Goal: Transaction & Acquisition: Purchase product/service

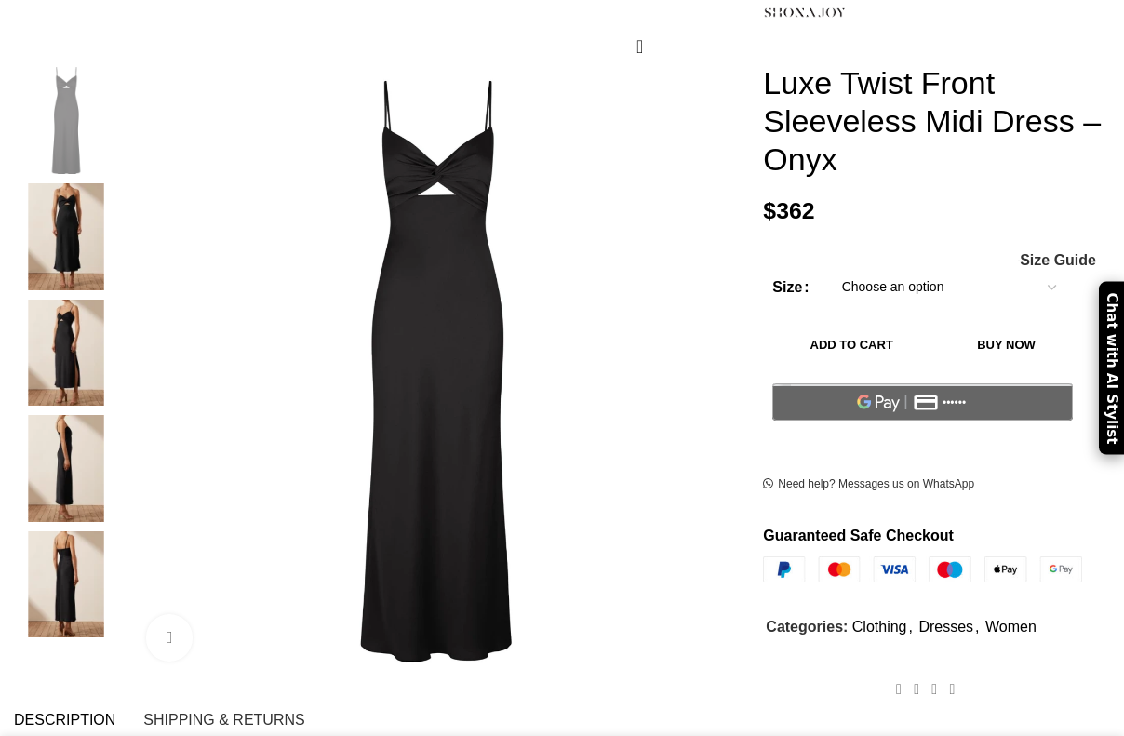
scroll to position [312, 0]
click at [72, 207] on img at bounding box center [66, 236] width 114 height 107
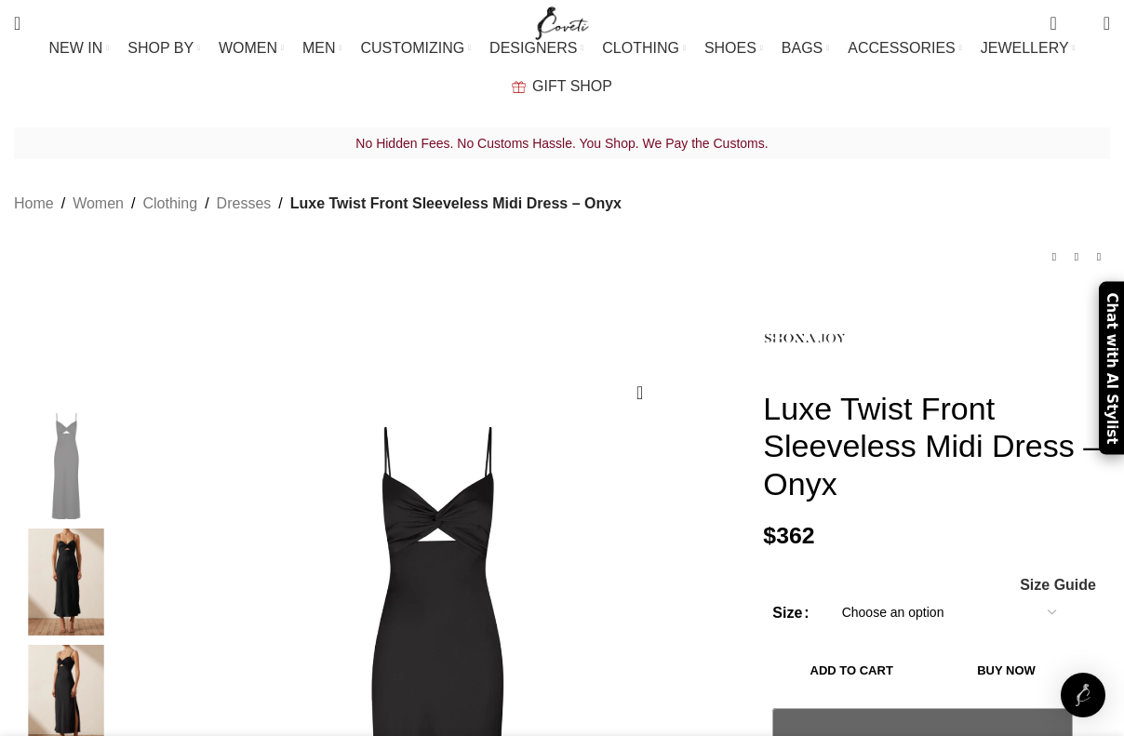
scroll to position [0, 578]
drag, startPoint x: 759, startPoint y: 374, endPoint x: 904, endPoint y: 462, distance: 169.5
copy h1 "Luxe Twist Front Sleeveless Midi Dress – Onyx"
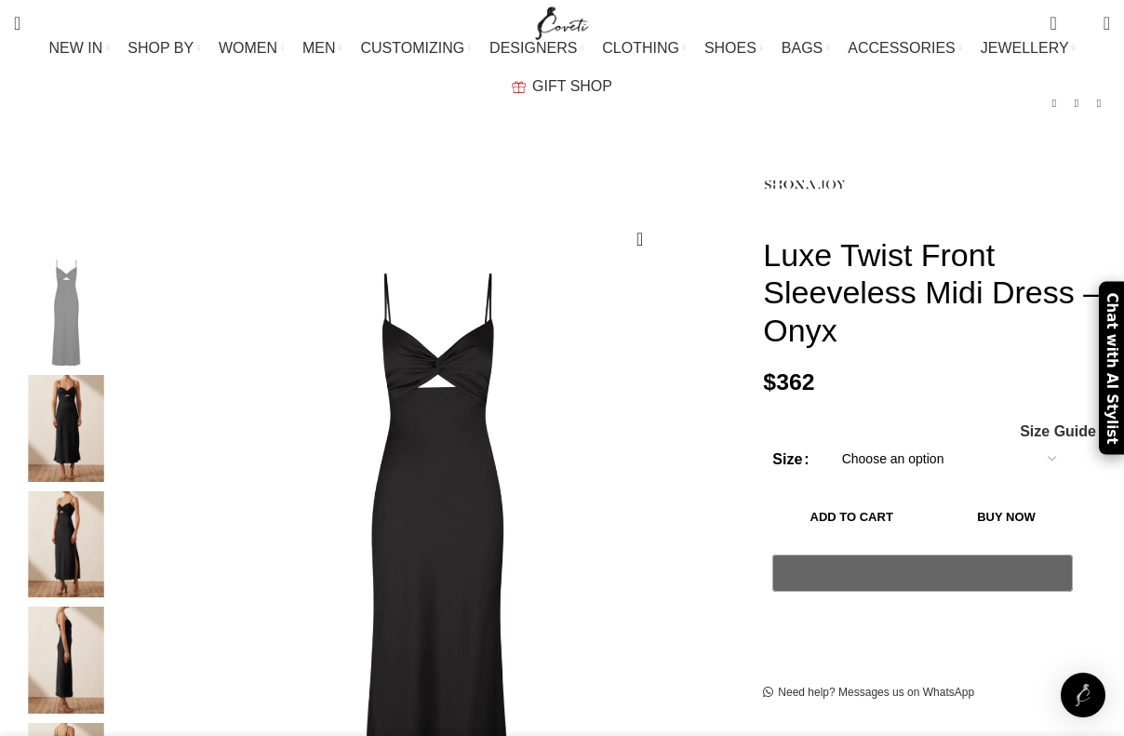
scroll to position [181, 0]
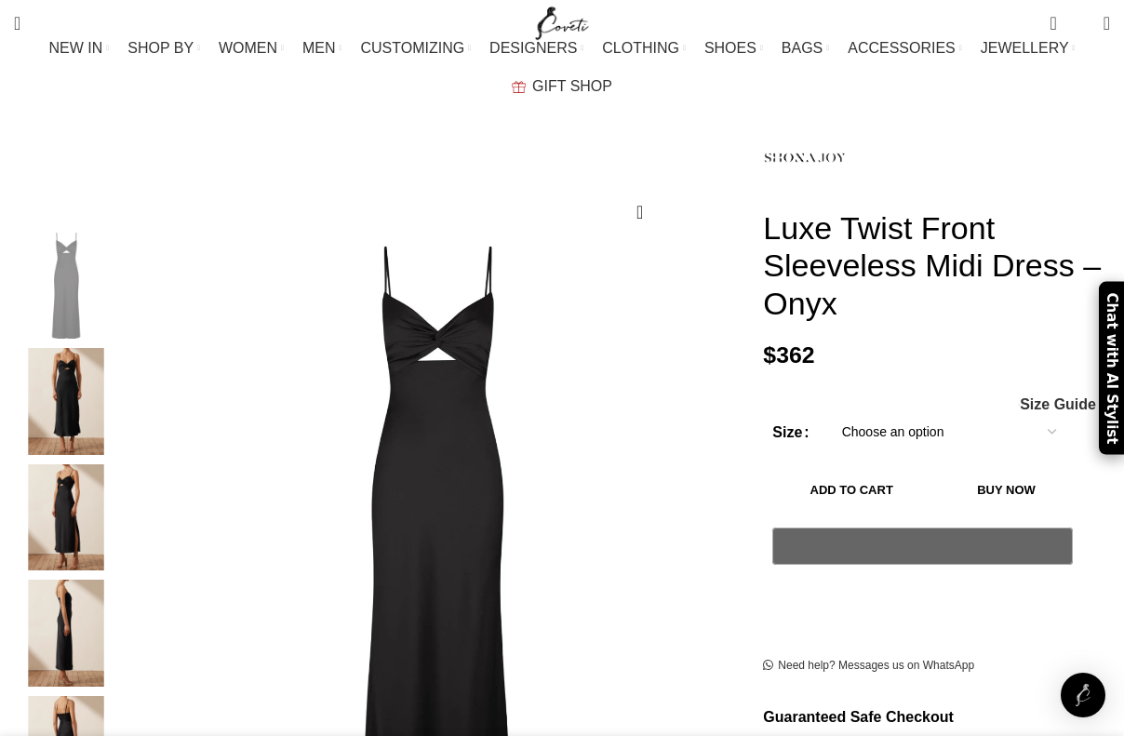
click at [917, 412] on select "Choose an option 4 UK 6 UK 8 [GEOGRAPHIC_DATA] 10 [GEOGRAPHIC_DATA] 12 [GEOGRAP…" at bounding box center [949, 431] width 242 height 39
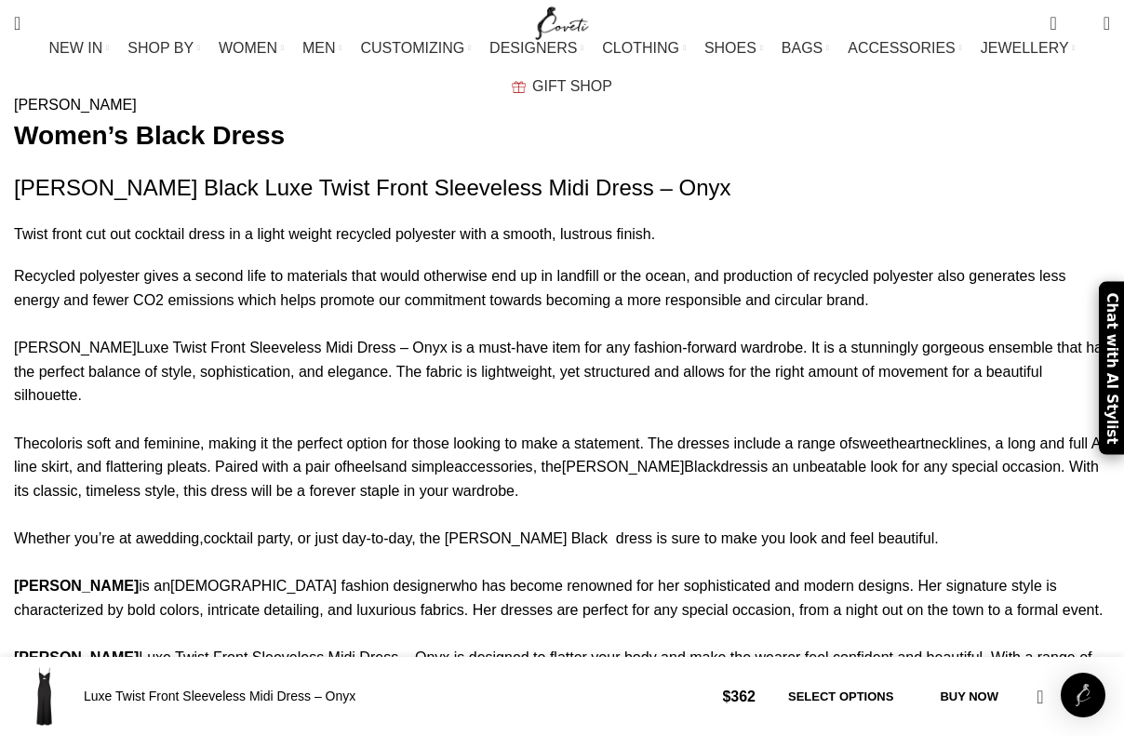
scroll to position [1499, 0]
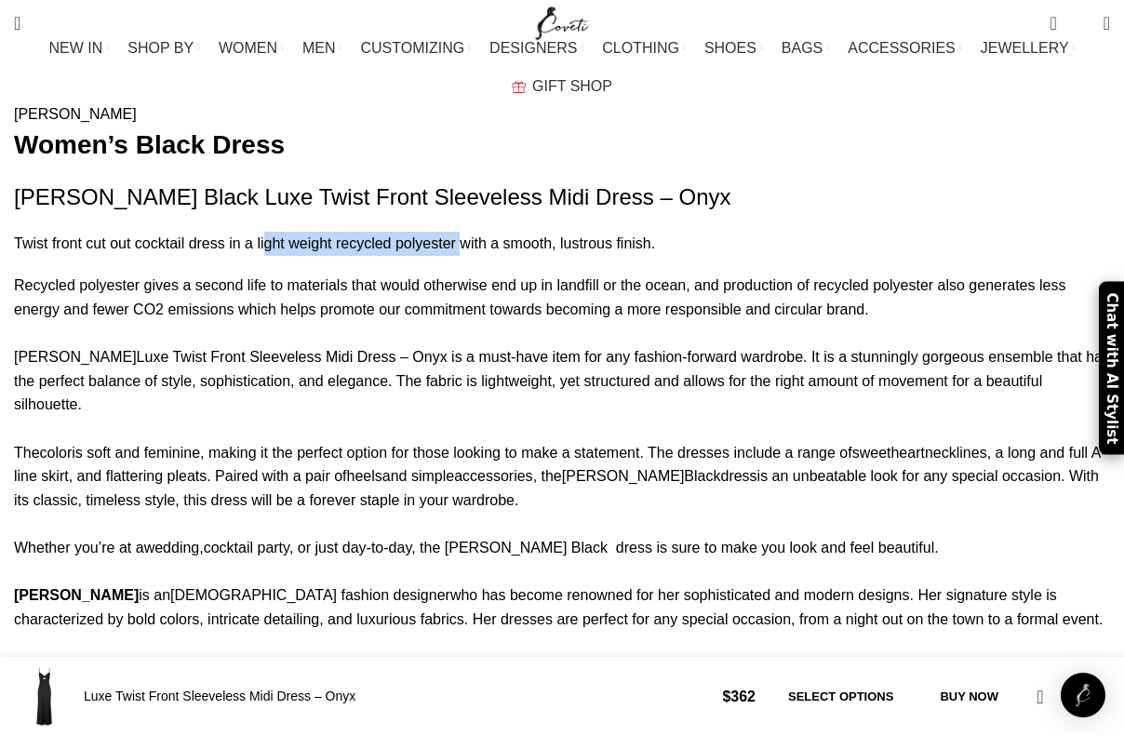
drag, startPoint x: 225, startPoint y: 199, endPoint x: 397, endPoint y: 203, distance: 172.2
click at [397, 232] on p "Twist front cut out cocktail dress in a light weight recycled polyester with a …" at bounding box center [562, 244] width 1096 height 24
click at [396, 232] on p "Twist front cut out cocktail dress in a light weight recycled polyester with a …" at bounding box center [562, 244] width 1096 height 24
drag, startPoint x: 396, startPoint y: 203, endPoint x: 226, endPoint y: 201, distance: 169.4
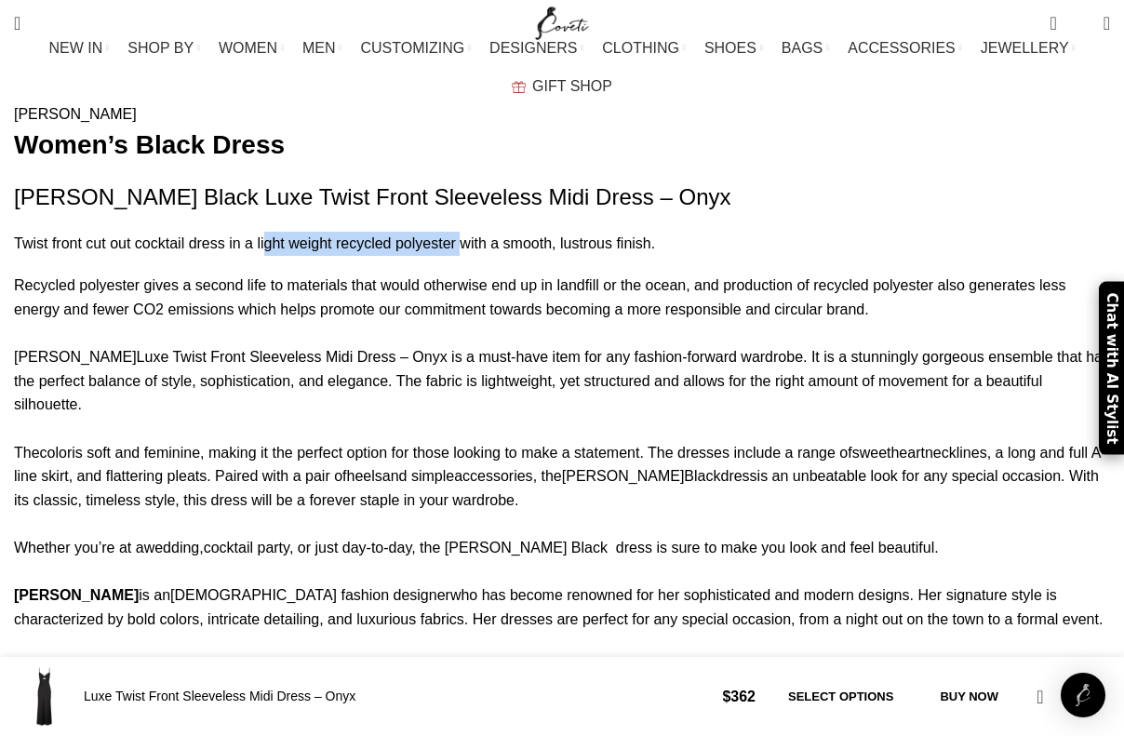
click at [226, 232] on p "Twist front cut out cocktail dress in a light weight recycled polyester with a …" at bounding box center [562, 244] width 1096 height 24
drag, startPoint x: 223, startPoint y: 200, endPoint x: 399, endPoint y: 200, distance: 175.9
click at [399, 232] on p "Twist front cut out cocktail dress in a light weight recycled polyester with a …" at bounding box center [562, 244] width 1096 height 24
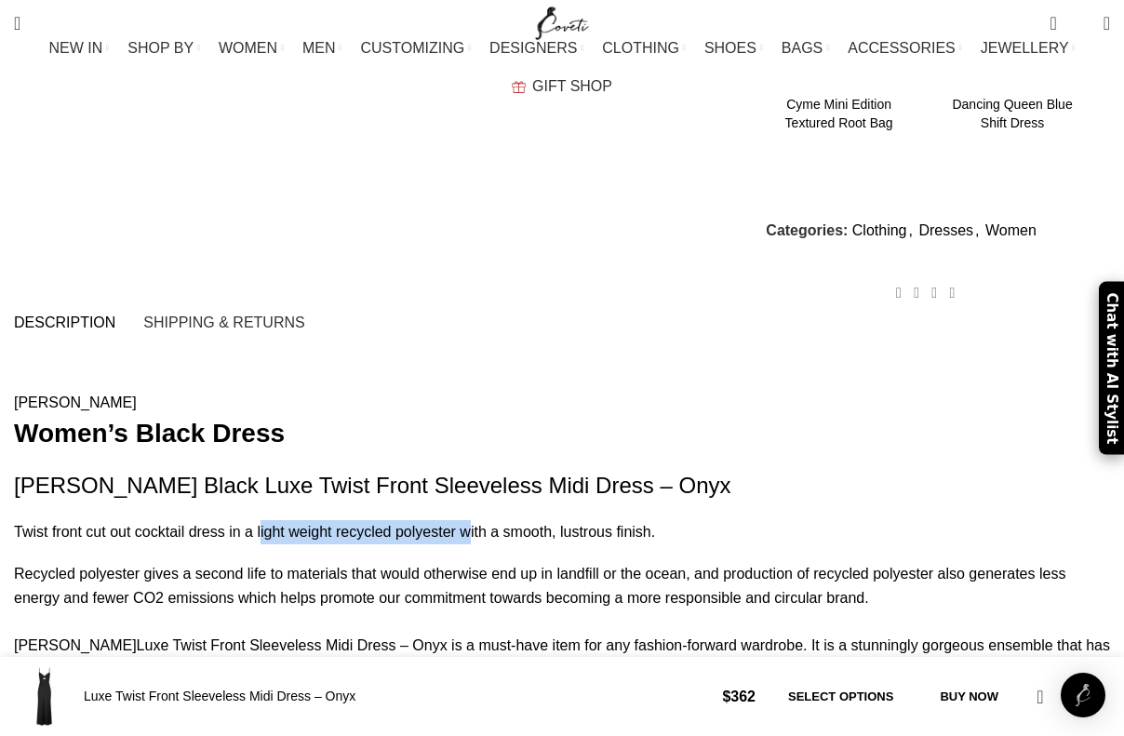
scroll to position [1215, 0]
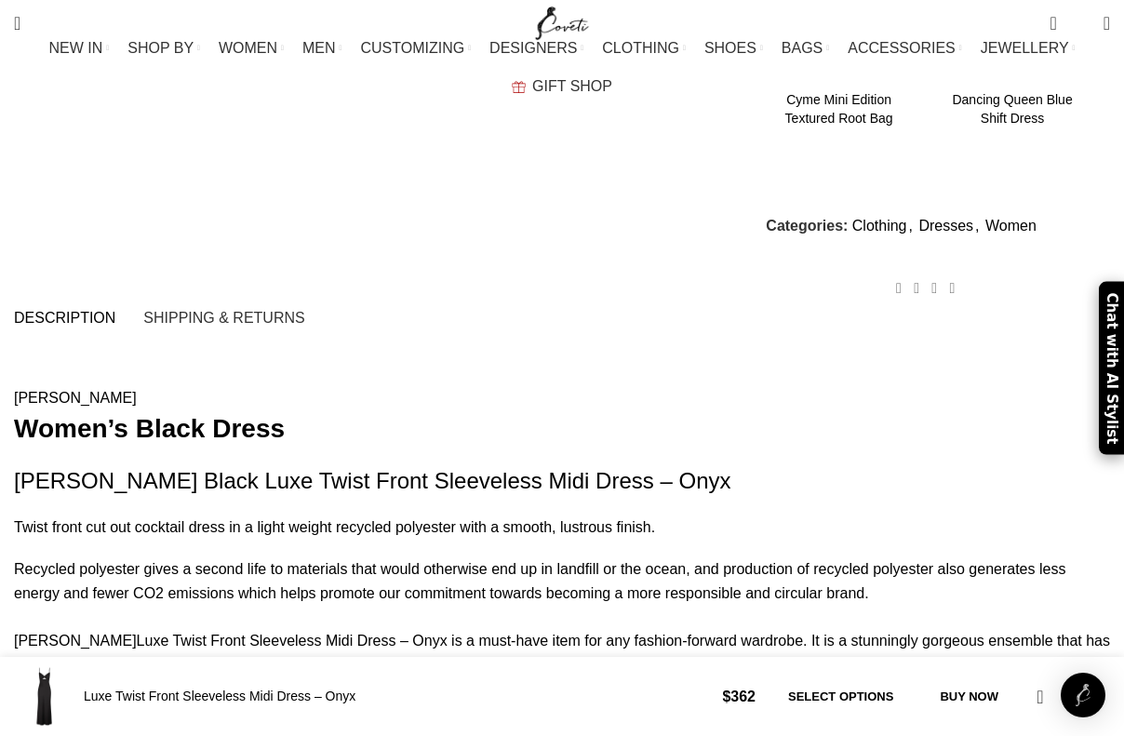
drag, startPoint x: 11, startPoint y: 485, endPoint x: 638, endPoint y: 497, distance: 626.5
copy p "Twist front cut out cocktail dress in a light weight recycled polyester with a …"
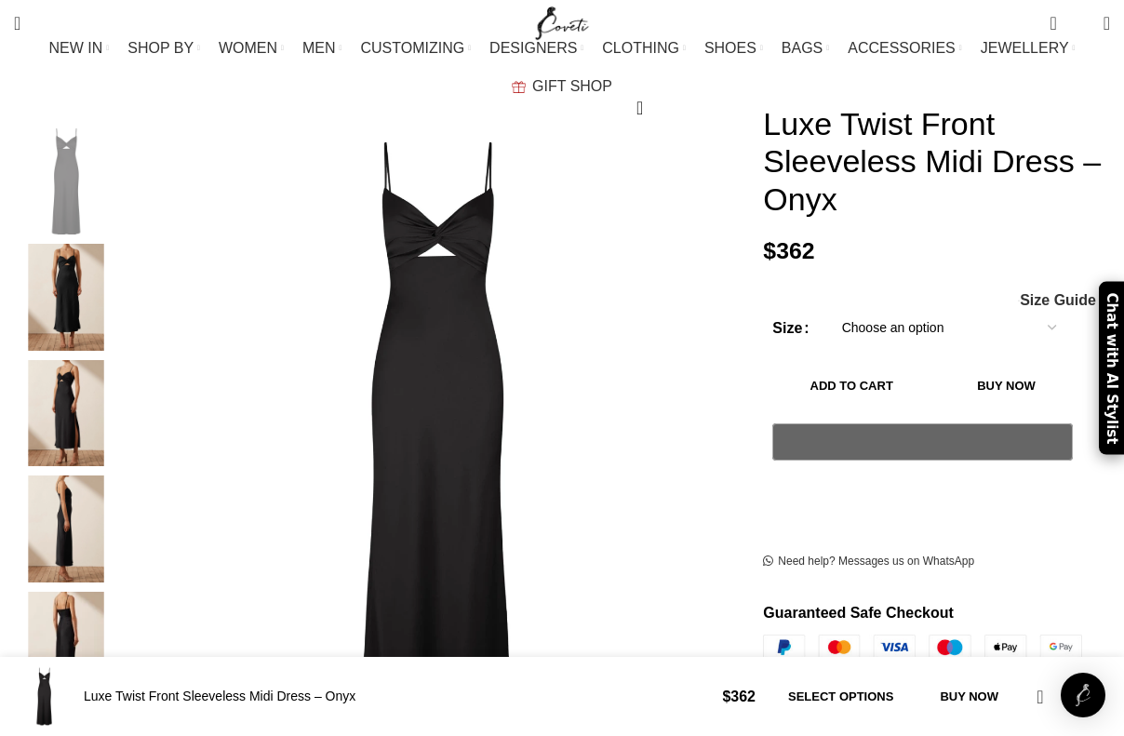
scroll to position [83, 0]
